Goal: Task Accomplishment & Management: Use online tool/utility

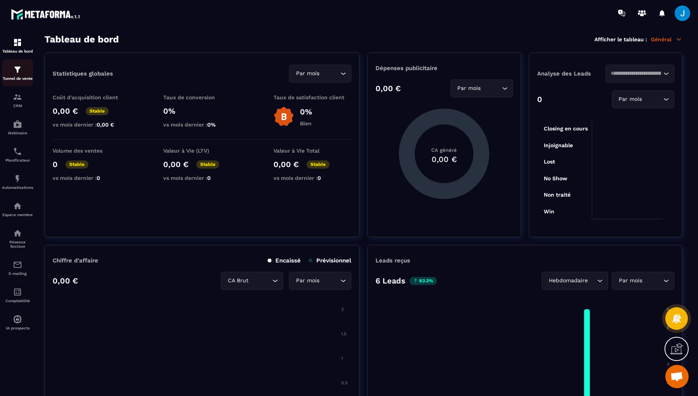
click at [14, 74] on img at bounding box center [17, 69] width 9 height 9
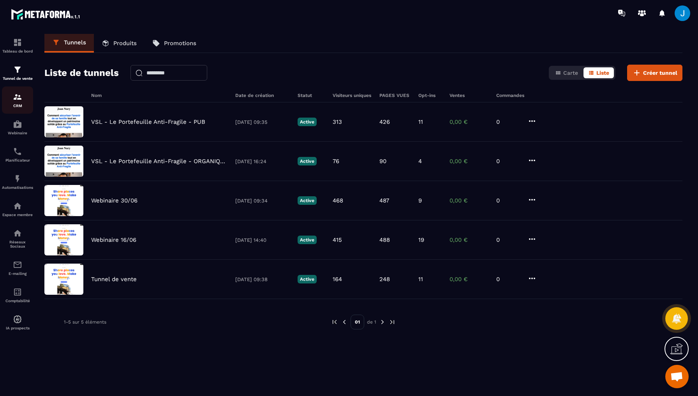
click at [21, 110] on link "CRM" at bounding box center [17, 99] width 31 height 27
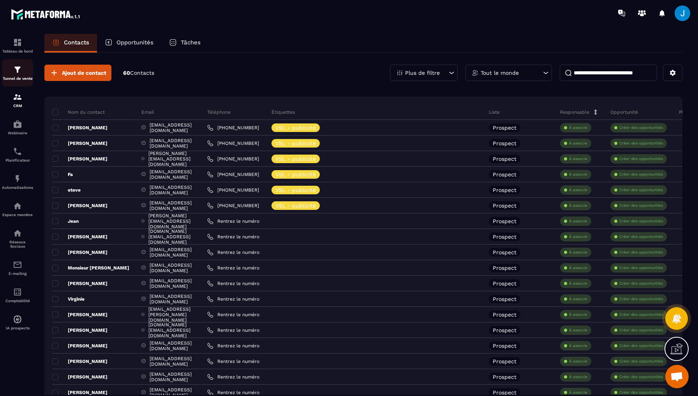
click at [24, 75] on div "Tunnel de vente" at bounding box center [17, 73] width 31 height 16
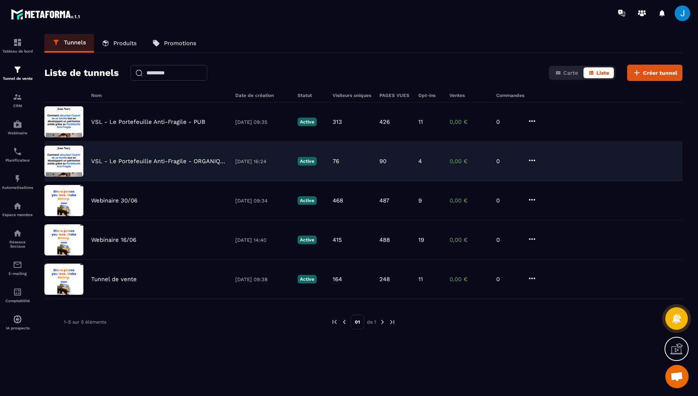
click at [200, 162] on p "VSL - Le Portefeuille Anti-Fragile - ORGANIQUE" at bounding box center [159, 161] width 136 height 7
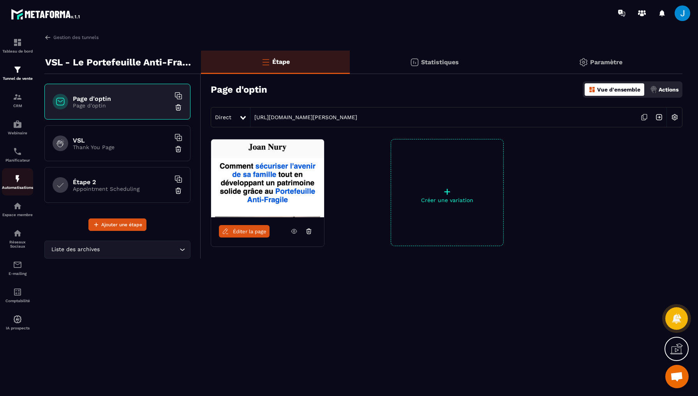
click at [12, 189] on p "Automatisations" at bounding box center [17, 187] width 31 height 4
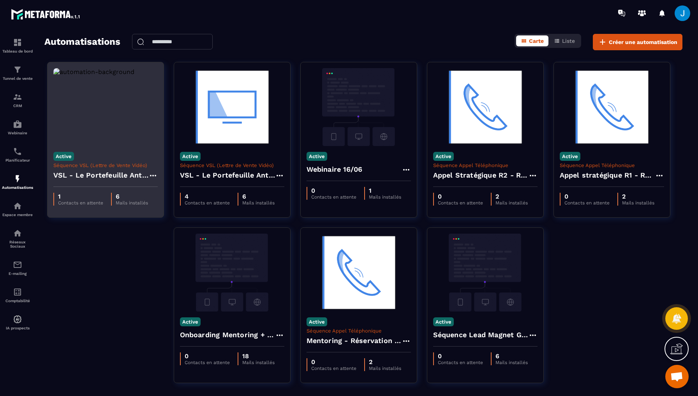
click at [99, 171] on h4 "VSL - Le Portefeuille Anti-Fragile - Copy" at bounding box center [100, 175] width 95 height 11
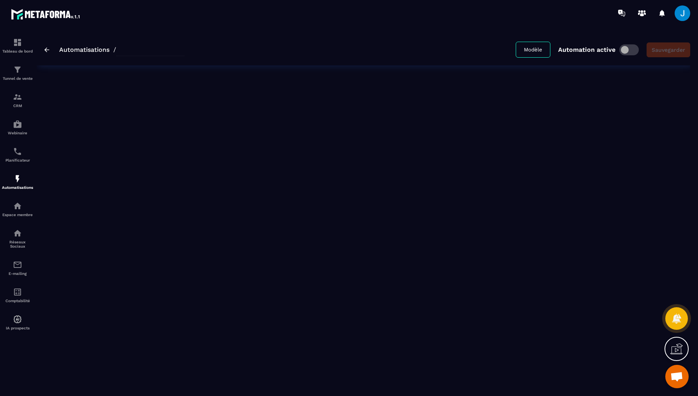
type input "**********"
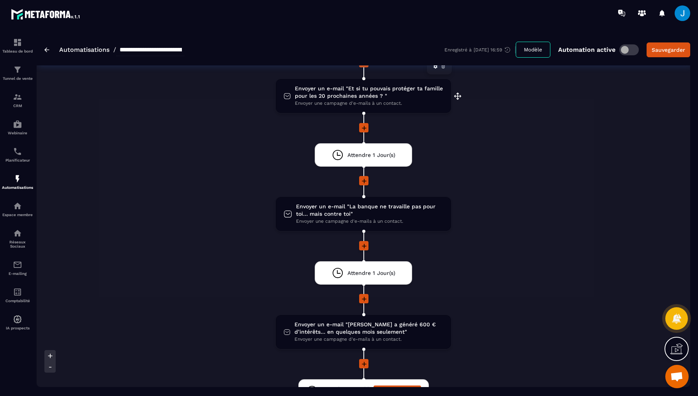
scroll to position [306, 0]
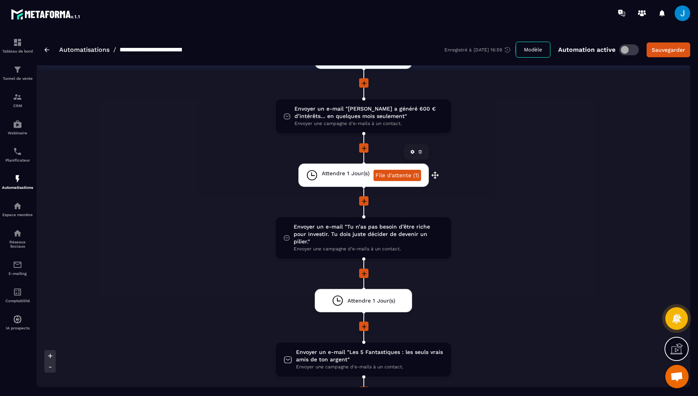
click at [395, 173] on link "File d'attente (1)" at bounding box center [396, 175] width 47 height 11
click at [22, 104] on p "CRM" at bounding box center [17, 106] width 31 height 4
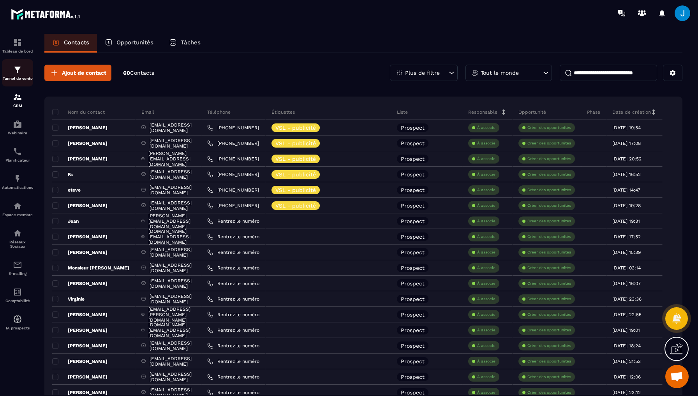
click at [25, 72] on div "Tunnel de vente" at bounding box center [17, 73] width 31 height 16
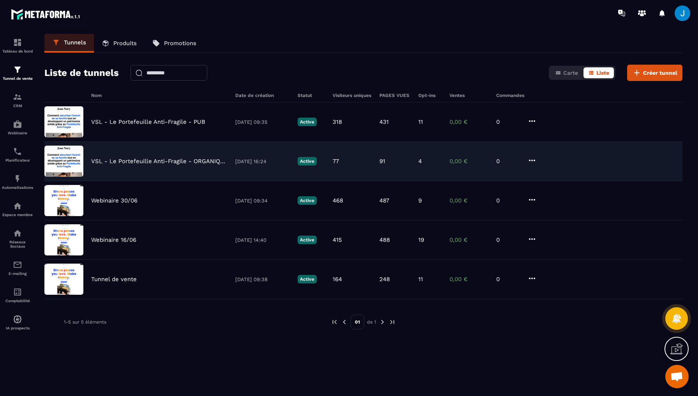
click at [171, 159] on p "VSL - Le Portefeuille Anti-Fragile - ORGANIQUE" at bounding box center [159, 161] width 136 height 7
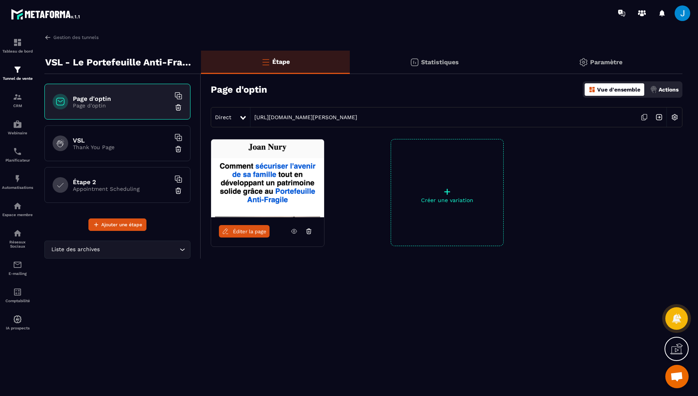
click at [245, 225] on link "Éditer la page" at bounding box center [244, 231] width 51 height 12
